Goal: Task Accomplishment & Management: Manage account settings

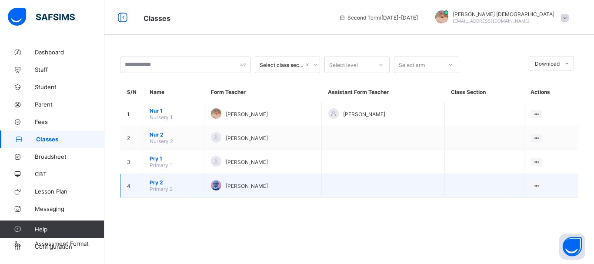
click at [161, 187] on span "Primary 2" at bounding box center [161, 189] width 23 height 7
click at [229, 188] on span "[PERSON_NAME]" at bounding box center [247, 186] width 42 height 7
click at [230, 188] on span "[PERSON_NAME]" at bounding box center [247, 186] width 42 height 7
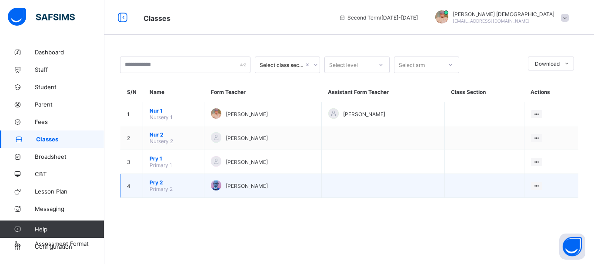
click at [228, 185] on span "[PERSON_NAME]" at bounding box center [247, 186] width 42 height 7
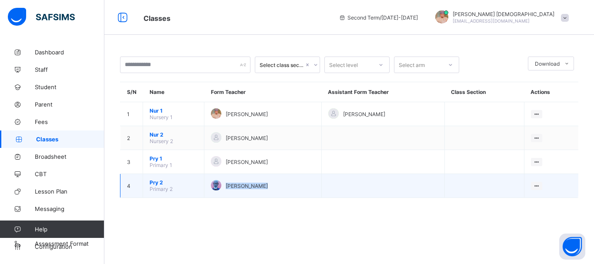
click at [228, 186] on span "[PERSON_NAME]" at bounding box center [247, 186] width 42 height 7
click at [166, 176] on td "Pry 2 Primary 2" at bounding box center [173, 186] width 61 height 24
click at [166, 187] on span "Primary 2" at bounding box center [161, 189] width 23 height 7
drag, startPoint x: 165, startPoint y: 187, endPoint x: 157, endPoint y: 178, distance: 12.3
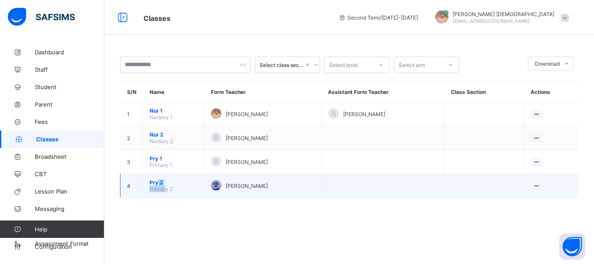
click at [157, 178] on td "Pry 2 Primary 2" at bounding box center [173, 186] width 61 height 24
click at [157, 176] on td "Pry 2 Primary 2" at bounding box center [173, 186] width 61 height 24
click at [377, 191] on td at bounding box center [383, 186] width 123 height 24
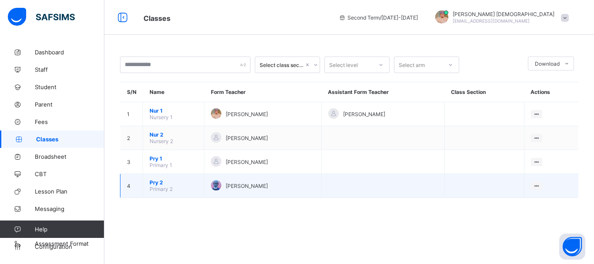
click at [377, 191] on td at bounding box center [383, 186] width 123 height 24
click at [376, 191] on td at bounding box center [383, 186] width 123 height 24
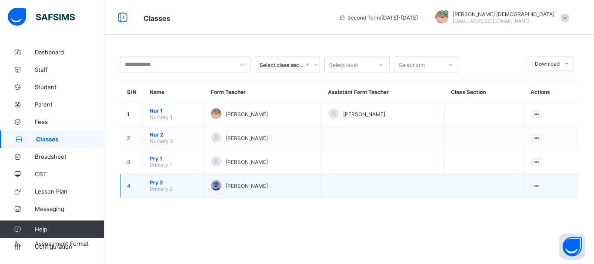
click at [376, 191] on td at bounding box center [383, 186] width 123 height 24
click at [322, 187] on td "[PERSON_NAME]" at bounding box center [263, 186] width 117 height 24
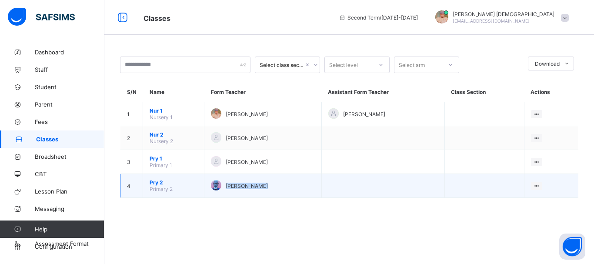
click at [322, 187] on td "[PERSON_NAME]" at bounding box center [263, 186] width 117 height 24
click at [543, 194] on ul "View Class Assign form Teacher" at bounding box center [507, 210] width 70 height 32
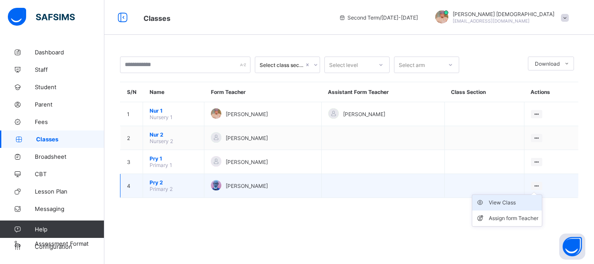
click at [530, 201] on div "View Class" at bounding box center [514, 202] width 50 height 9
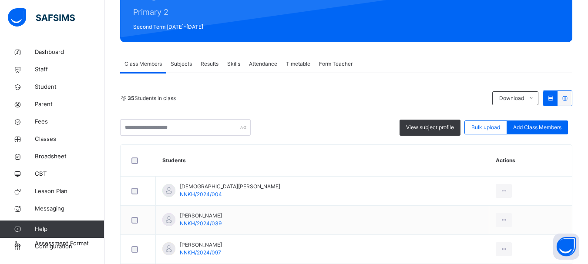
scroll to position [87, 0]
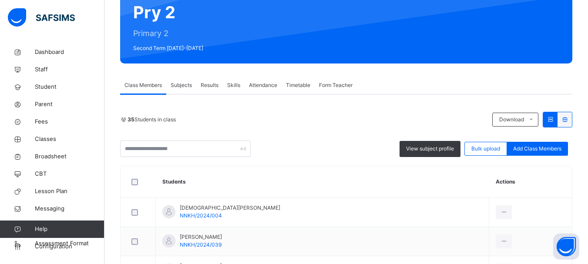
click at [183, 80] on div "Subjects" at bounding box center [181, 85] width 30 height 17
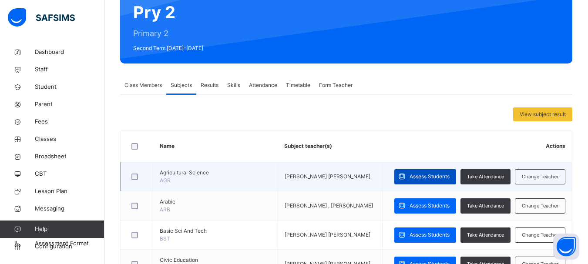
click at [449, 173] on span "Assess Students" at bounding box center [429, 177] width 40 height 8
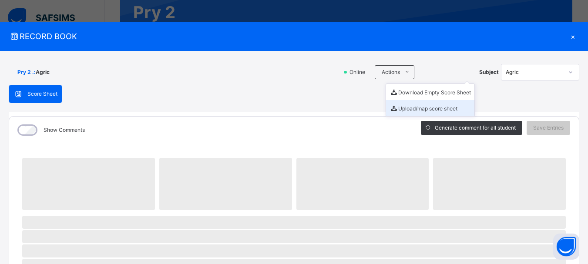
click at [402, 108] on li "Upload/map score sheet" at bounding box center [430, 108] width 88 height 16
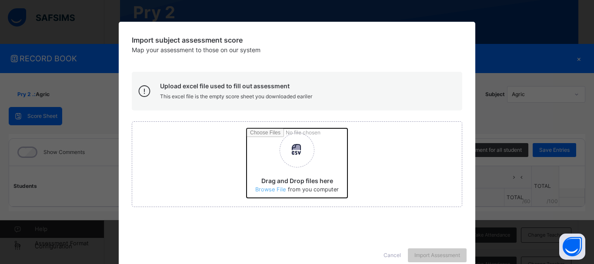
click at [279, 188] on input "Drag and Drop files here Select your Excel file Browse file Maximum size 2.5mb" at bounding box center [412, 166] width 330 height 76
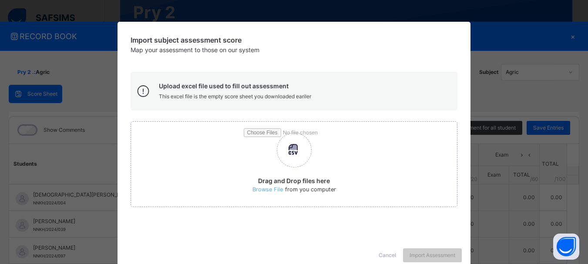
click at [79, 142] on div "Import subject assessment score Map your assessment to those on our system Uplo…" at bounding box center [294, 132] width 588 height 264
click at [389, 256] on span "Cancel" at bounding box center [387, 255] width 17 height 8
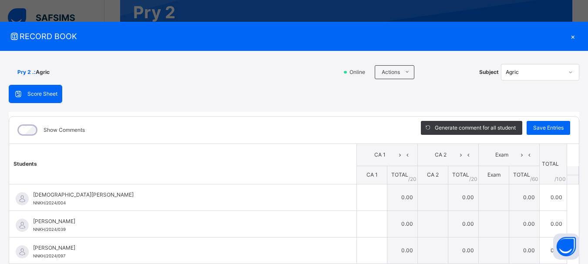
click at [569, 36] on div "×" at bounding box center [572, 36] width 13 height 12
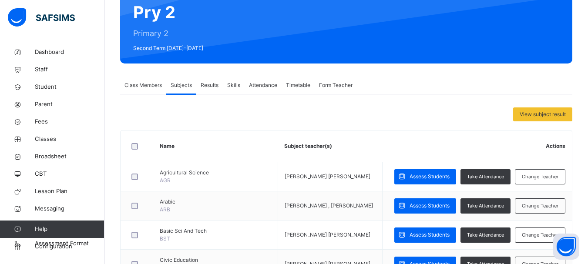
click at [569, 34] on div "Pry 2 Primary 2 Second Term [DATE]-[DATE]" at bounding box center [346, 24] width 452 height 77
click at [39, 114] on link "Fees" at bounding box center [52, 121] width 104 height 17
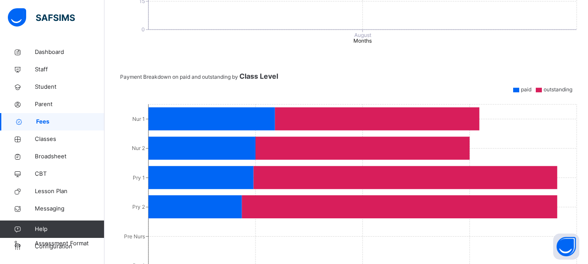
scroll to position [383, 0]
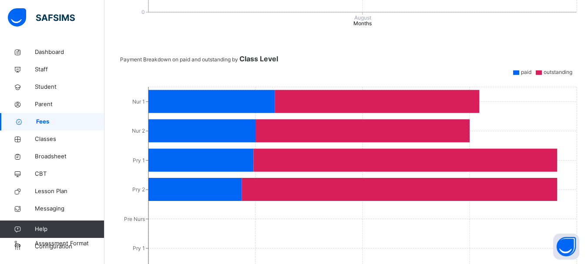
click at [59, 124] on span "Fees" at bounding box center [70, 121] width 68 height 9
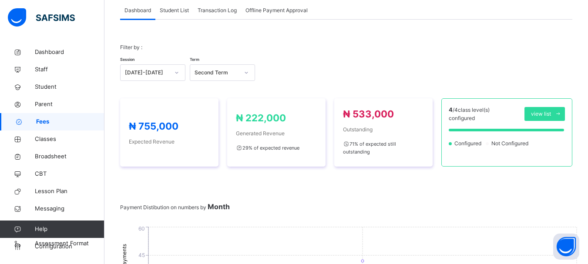
scroll to position [35, 0]
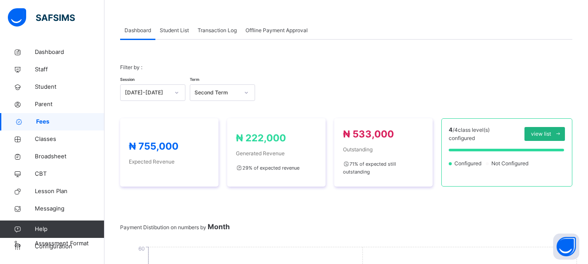
click at [561, 133] on icon at bounding box center [558, 134] width 7 height 7
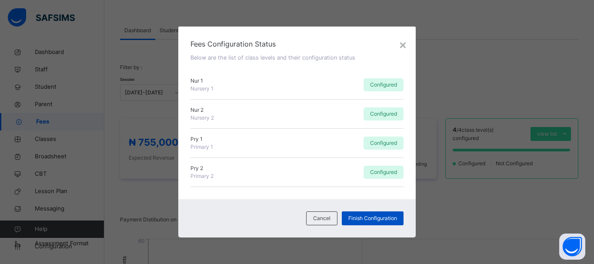
click at [389, 214] on div "Finish Configuration" at bounding box center [373, 218] width 62 height 14
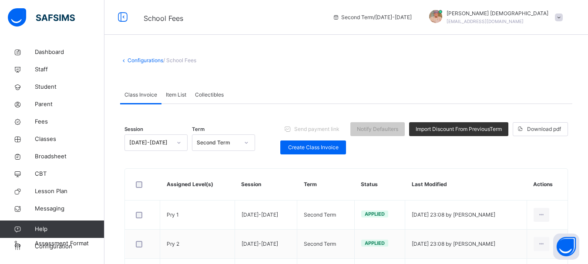
scroll to position [17, 0]
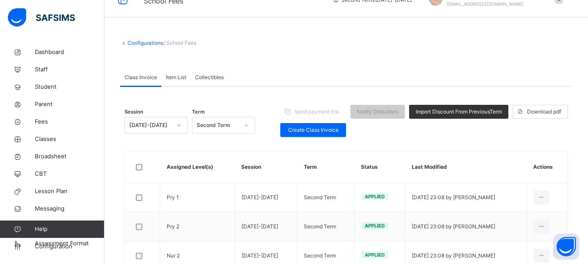
click at [183, 78] on span "Item List" at bounding box center [176, 78] width 20 height 8
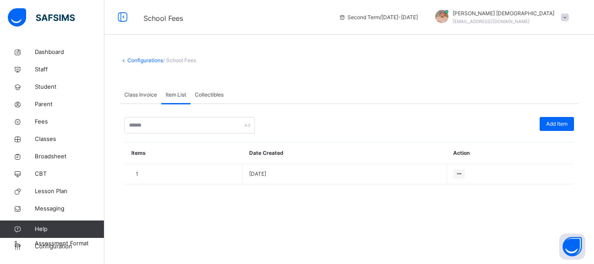
click at [206, 94] on span "Collectibles" at bounding box center [209, 95] width 29 height 8
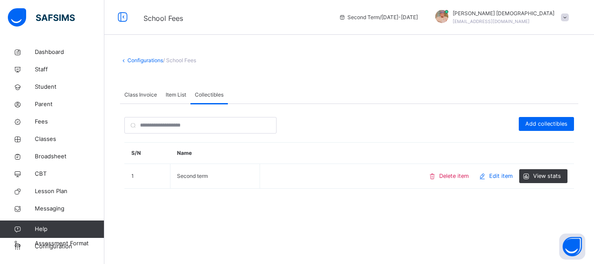
click at [148, 85] on span at bounding box center [349, 79] width 459 height 13
click at [144, 91] on span "Class Invoice" at bounding box center [140, 95] width 33 height 8
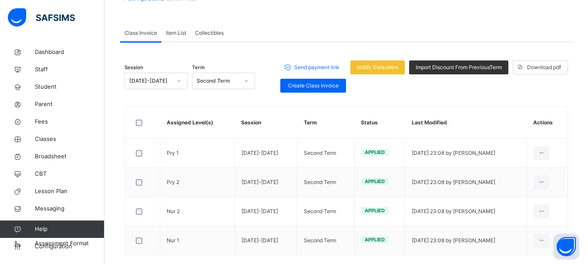
scroll to position [27, 0]
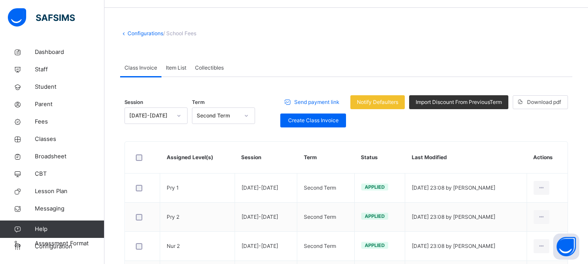
click at [143, 156] on div at bounding box center [142, 157] width 17 height 7
click at [46, 123] on span "Fees" at bounding box center [70, 121] width 70 height 9
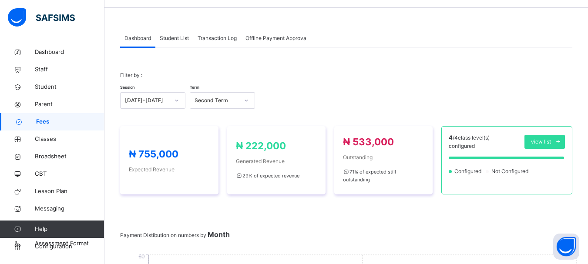
click at [184, 38] on span "Student List" at bounding box center [174, 38] width 29 height 8
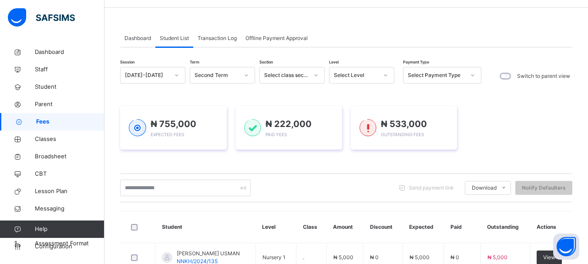
click at [373, 194] on div "Send payment link Download Students Payment Students Payment Status Student Ite…" at bounding box center [346, 188] width 452 height 17
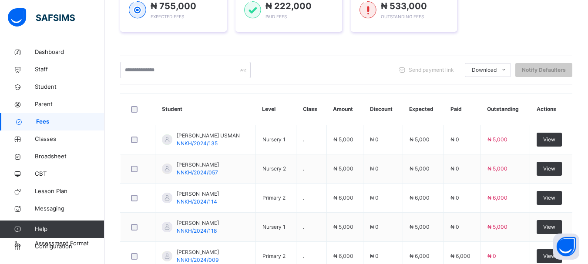
scroll to position [149, 0]
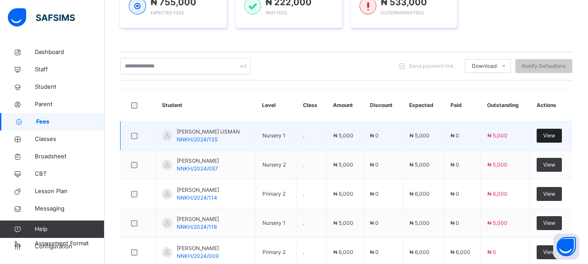
click at [562, 135] on div "View" at bounding box center [548, 136] width 25 height 14
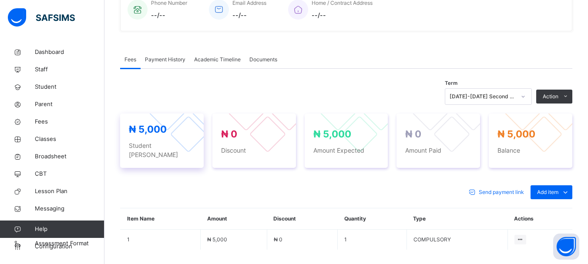
scroll to position [233, 0]
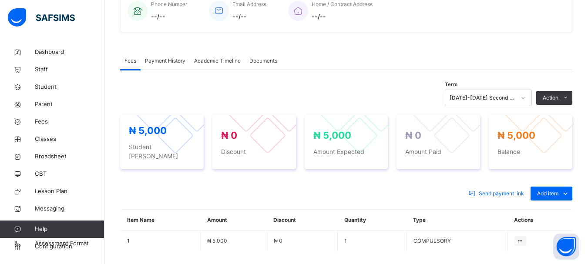
click at [164, 57] on span "Payment History" at bounding box center [165, 61] width 40 height 8
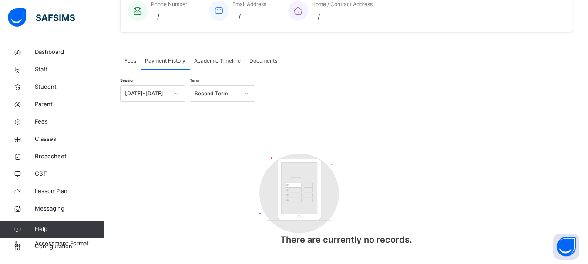
click at [134, 60] on span "Fees" at bounding box center [130, 61] width 12 height 8
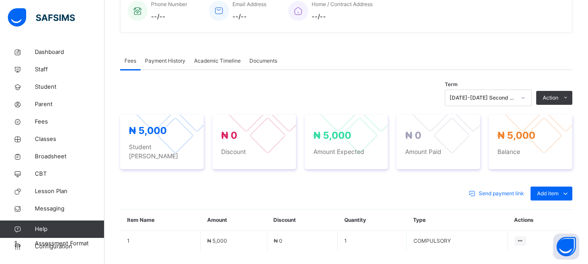
click at [202, 55] on div "Academic Timeline" at bounding box center [217, 60] width 55 height 17
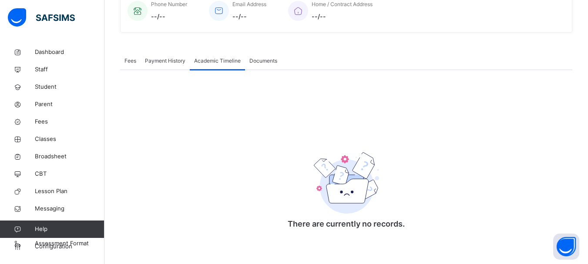
click at [171, 62] on span "Payment History" at bounding box center [165, 61] width 40 height 8
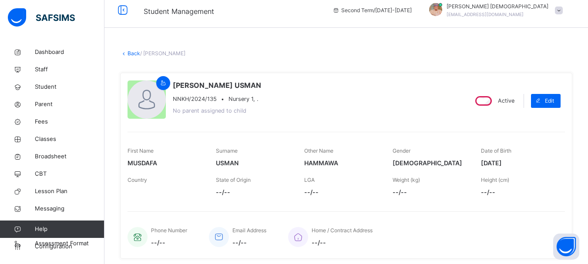
scroll to position [0, 0]
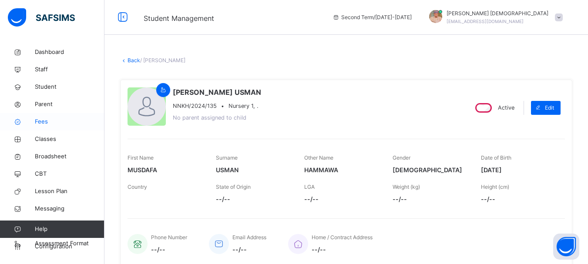
click at [65, 117] on link "Fees" at bounding box center [52, 121] width 104 height 17
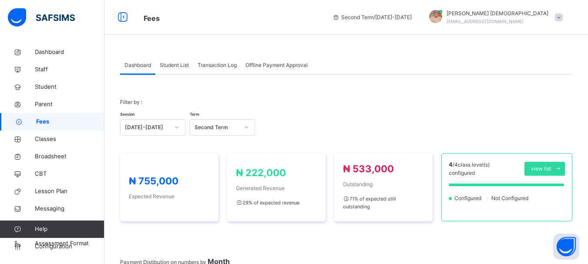
click at [226, 68] on span "Transaction Log" at bounding box center [217, 65] width 39 height 8
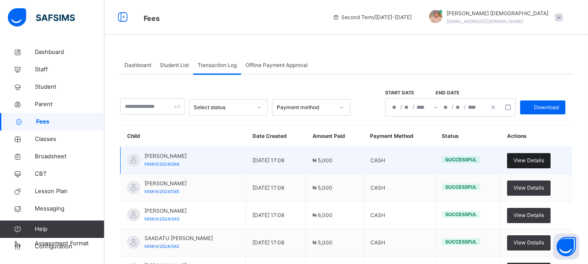
click at [547, 156] on div "View Details" at bounding box center [529, 160] width 44 height 15
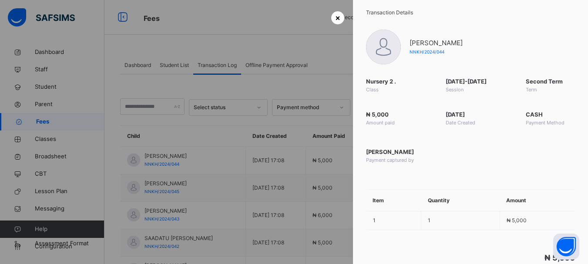
click at [335, 17] on span "×" at bounding box center [337, 18] width 5 height 12
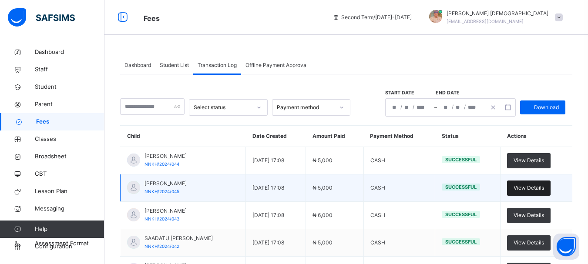
click at [525, 184] on span "View Details" at bounding box center [528, 188] width 30 height 8
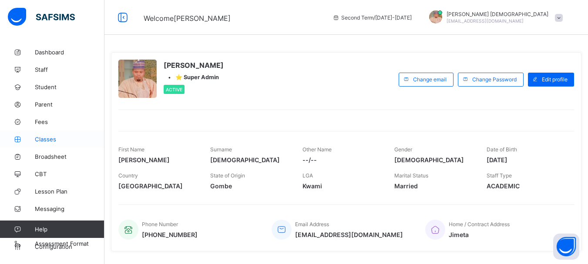
click at [65, 145] on link "Classes" at bounding box center [52, 139] width 104 height 17
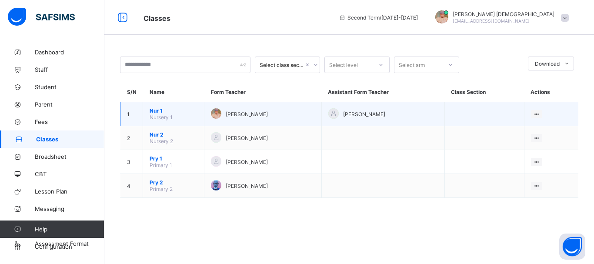
click at [171, 113] on span "Nur 1" at bounding box center [174, 110] width 48 height 7
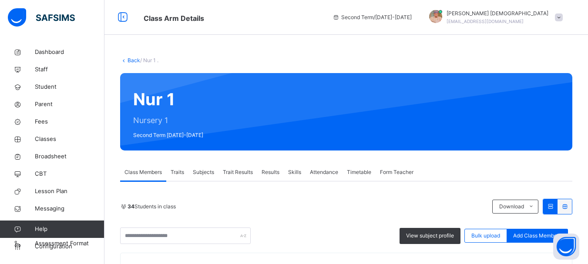
drag, startPoint x: 171, startPoint y: 113, endPoint x: 361, endPoint y: 39, distance: 203.2
click at [55, 117] on link "Fees" at bounding box center [52, 121] width 104 height 17
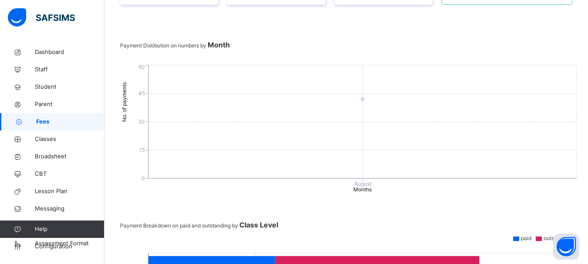
scroll to position [209, 0]
